Goal: Communication & Community: Participate in discussion

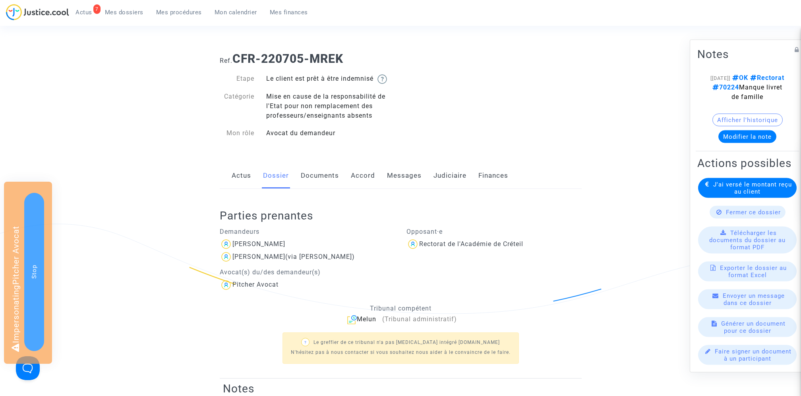
click at [406, 176] on link "Messages" at bounding box center [404, 176] width 35 height 26
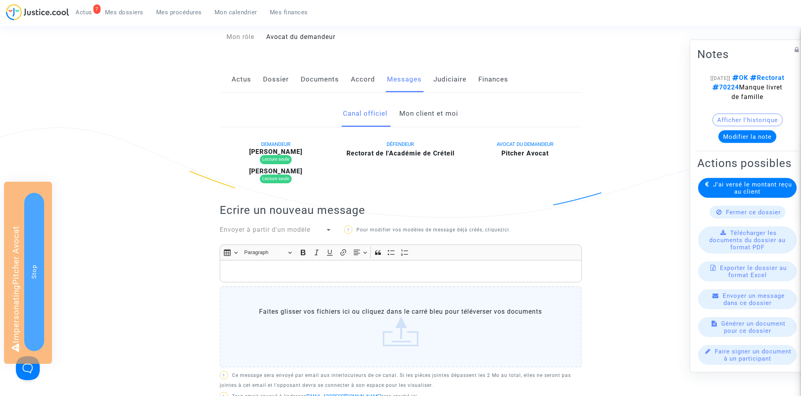
click at [429, 112] on link "Mon client et moi" at bounding box center [428, 114] width 59 height 26
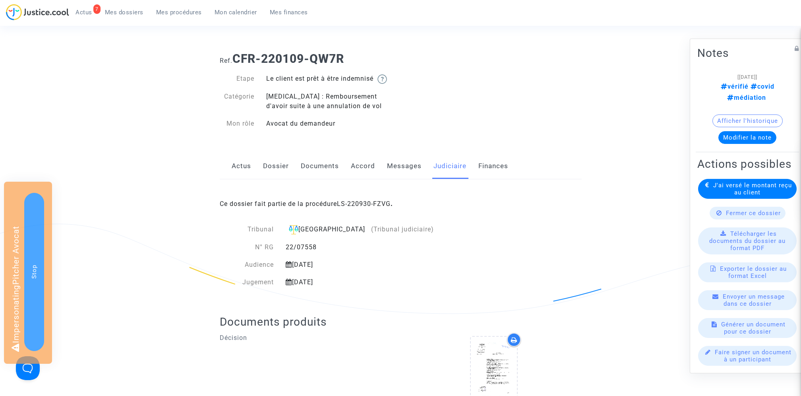
click at [410, 170] on link "Messages" at bounding box center [404, 166] width 35 height 26
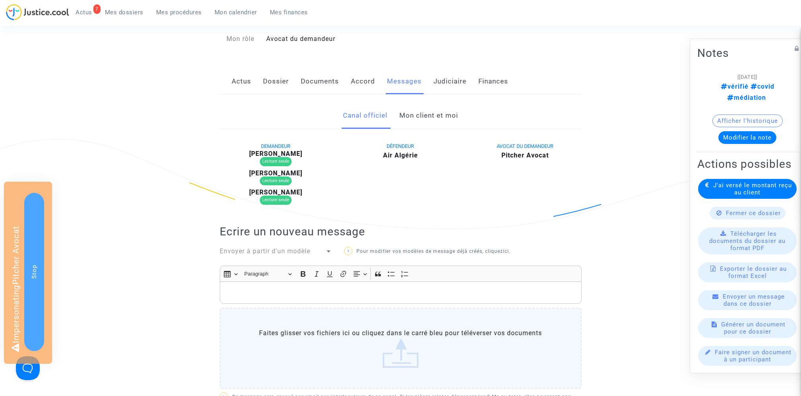
scroll to position [68, 0]
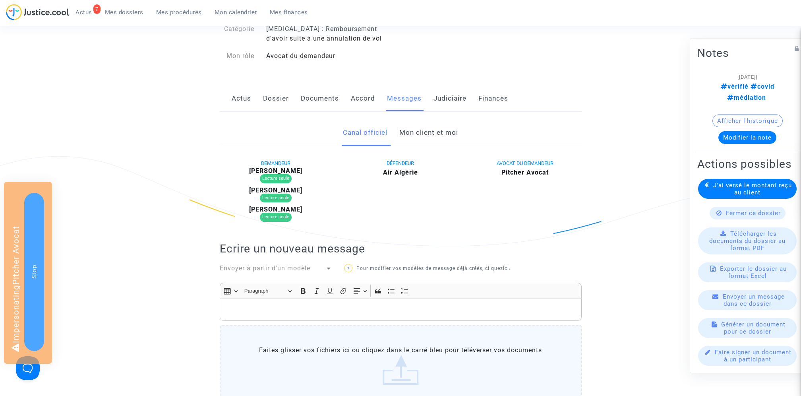
click at [412, 134] on link "Mon client et moi" at bounding box center [428, 133] width 59 height 26
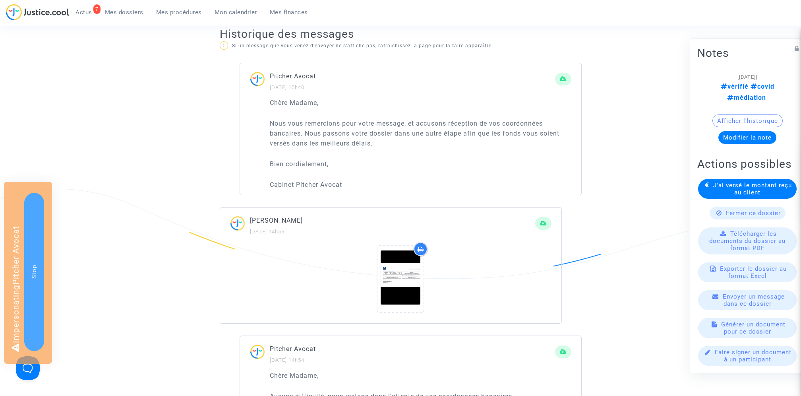
scroll to position [493, 0]
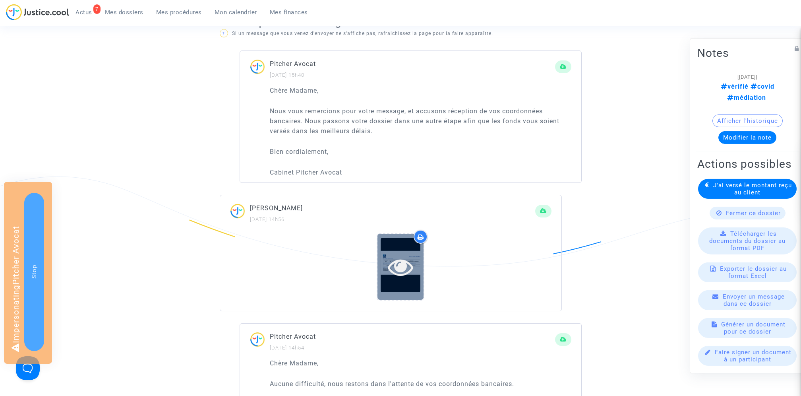
click at [393, 259] on icon at bounding box center [401, 266] width 26 height 25
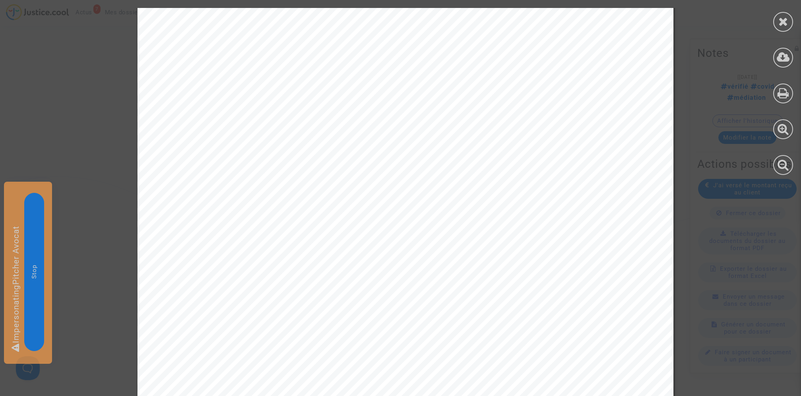
scroll to position [135, 0]
click at [784, 19] on icon at bounding box center [784, 22] width 10 height 12
